Goal: Information Seeking & Learning: Learn about a topic

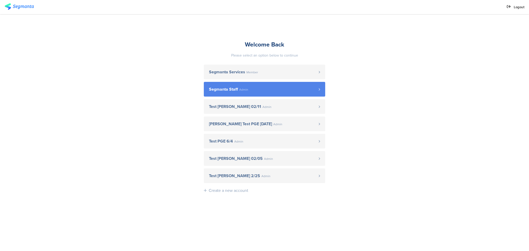
click at [287, 85] on link "Segmanta Staff Admin" at bounding box center [264, 89] width 121 height 15
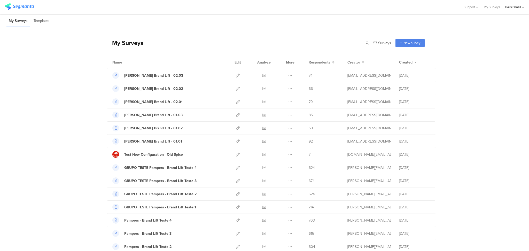
click at [514, 8] on div "P&G Brasil" at bounding box center [513, 7] width 16 height 5
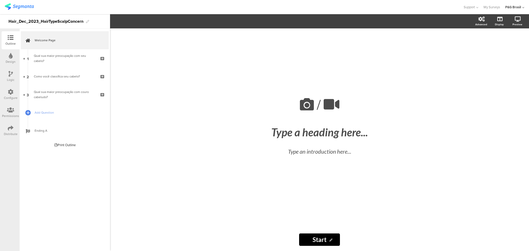
click at [12, 91] on icon at bounding box center [11, 92] width 6 height 6
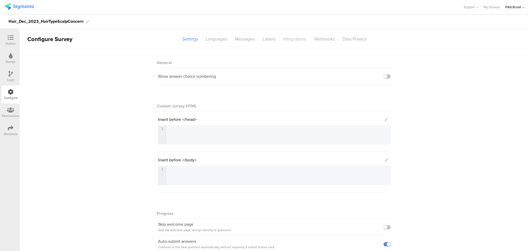
click at [292, 41] on div "Integrations" at bounding box center [294, 39] width 31 height 9
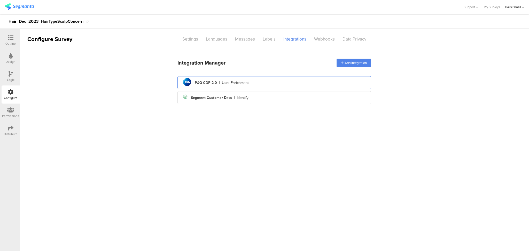
click at [259, 80] on div "pg logo P&G CDP 2.0 | User Enrichment" at bounding box center [273, 82] width 185 height 13
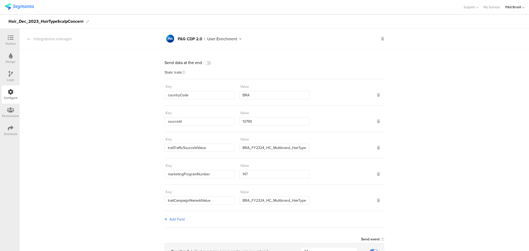
click at [5, 35] on div "Outline" at bounding box center [11, 40] width 18 height 18
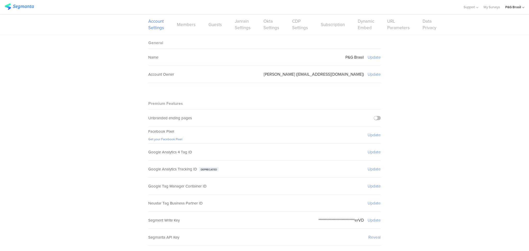
click at [306, 25] on div "Account Settings Members Guests Janrain Settings Okta Settings CDP Settings Sub…" at bounding box center [264, 24] width 232 height 21
click at [298, 26] on link "CDP Settings" at bounding box center [300, 24] width 16 height 13
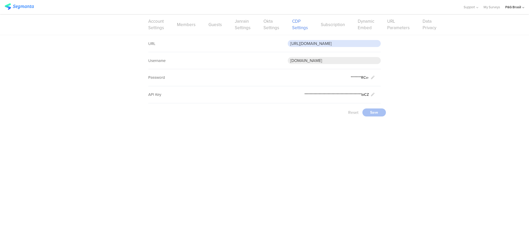
click at [367, 43] on input "https://apiqa.gcp.pgcloud.com/brandbuilding/consumer/v1/cdp-consumers/events" at bounding box center [333, 43] width 93 height 7
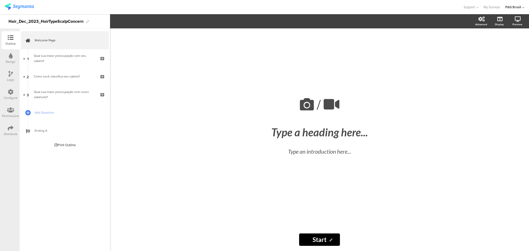
click at [7, 129] on div "Distribute" at bounding box center [11, 131] width 18 height 18
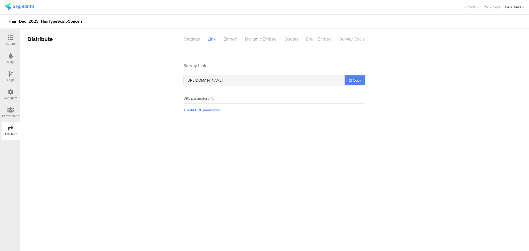
click at [311, 38] on div "Email Embed" at bounding box center [318, 39] width 33 height 9
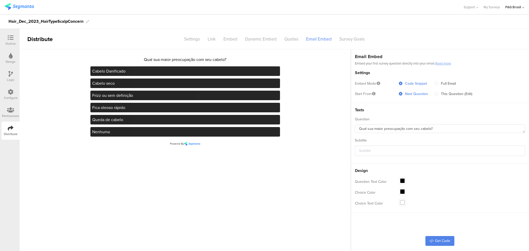
click at [12, 39] on icon at bounding box center [11, 38] width 6 height 6
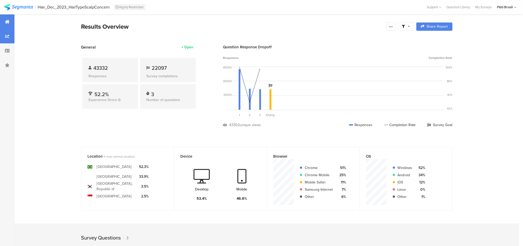
click at [2, 39] on div at bounding box center [7, 36] width 14 height 14
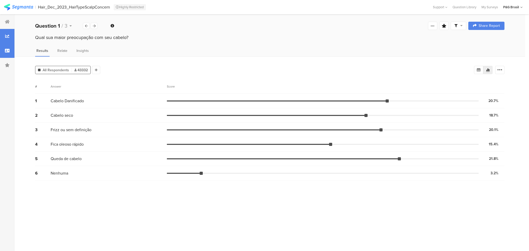
click at [6, 49] on icon at bounding box center [7, 51] width 5 height 4
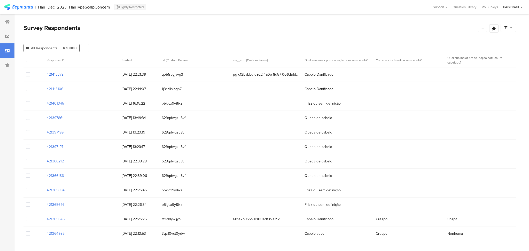
click at [59, 74] on section "421413378" at bounding box center [55, 74] width 17 height 5
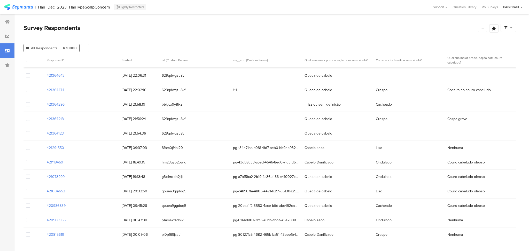
scroll to position [187, 0]
click at [53, 149] on section "421291550" at bounding box center [55, 147] width 17 height 5
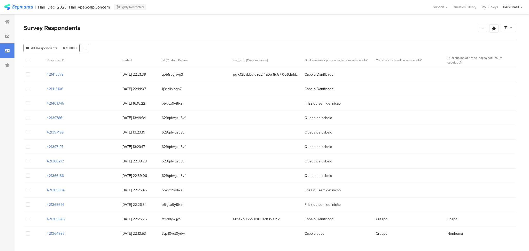
scroll to position [0, 0]
click at [214, 43] on div "All Respondents 10000 Add Segment" at bounding box center [269, 47] width 492 height 10
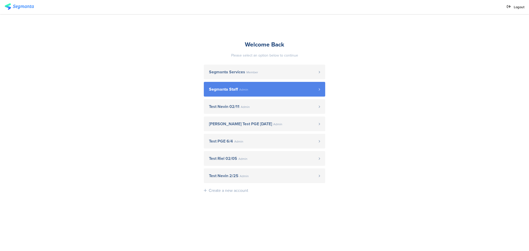
click at [236, 90] on span "Segmanta Staff" at bounding box center [223, 89] width 29 height 4
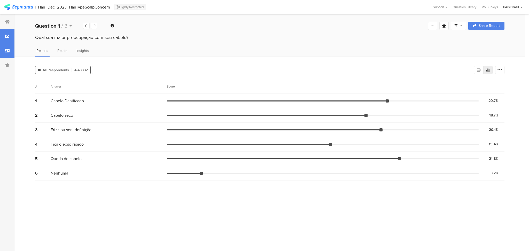
click at [5, 49] on div at bounding box center [7, 50] width 14 height 14
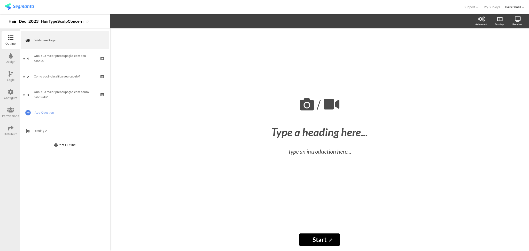
click at [9, 95] on div at bounding box center [11, 92] width 6 height 6
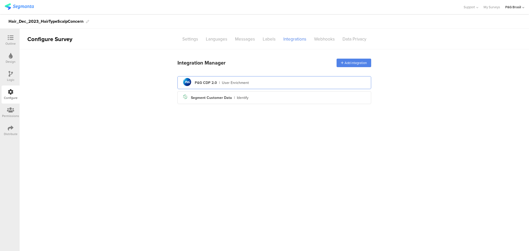
click at [251, 86] on div "pg logo P&G CDP 2.0 | User Enrichment" at bounding box center [273, 82] width 185 height 13
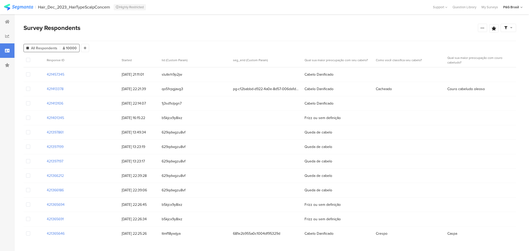
scroll to position [0, 0]
drag, startPoint x: 66, startPoint y: 74, endPoint x: 42, endPoint y: 70, distance: 24.1
click at [42, 70] on div "421457345 [DATE] 21:11:01 slutkrh9p2jw Cabelo Danificado" at bounding box center [269, 74] width 492 height 14
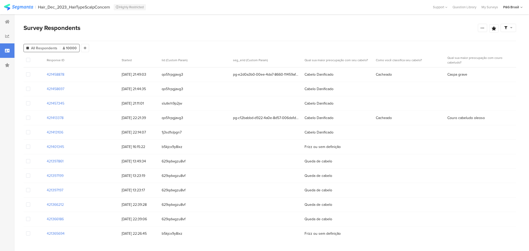
drag, startPoint x: 65, startPoint y: 73, endPoint x: 40, endPoint y: 76, distance: 25.7
click at [40, 74] on div "421458878 18/09/2025 21:49:03 qo51rpgjavg3 pg-e2d0a3b0-00ee-4da7-8660-11459afaa…" at bounding box center [269, 74] width 492 height 14
click at [55, 74] on section "421458878" at bounding box center [56, 74] width 18 height 5
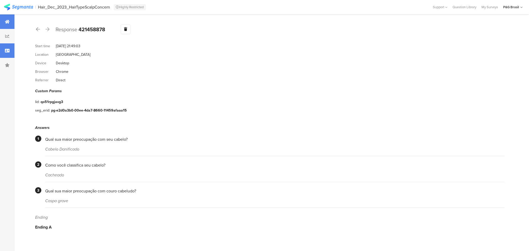
click at [4, 22] on div at bounding box center [7, 21] width 14 height 14
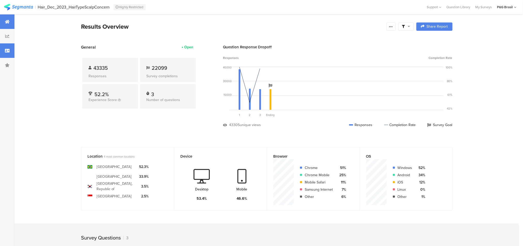
click at [7, 51] on icon at bounding box center [7, 51] width 5 height 4
